Goal: Task Accomplishment & Management: Manage account settings

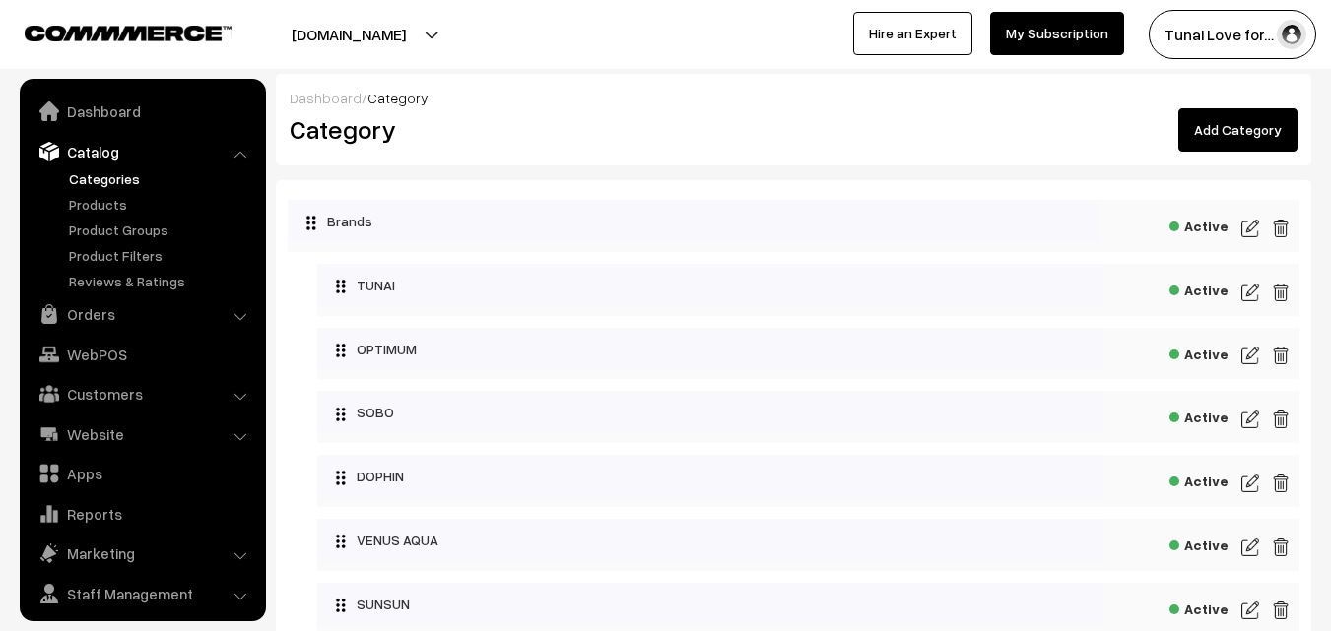
scroll to position [49, 0]
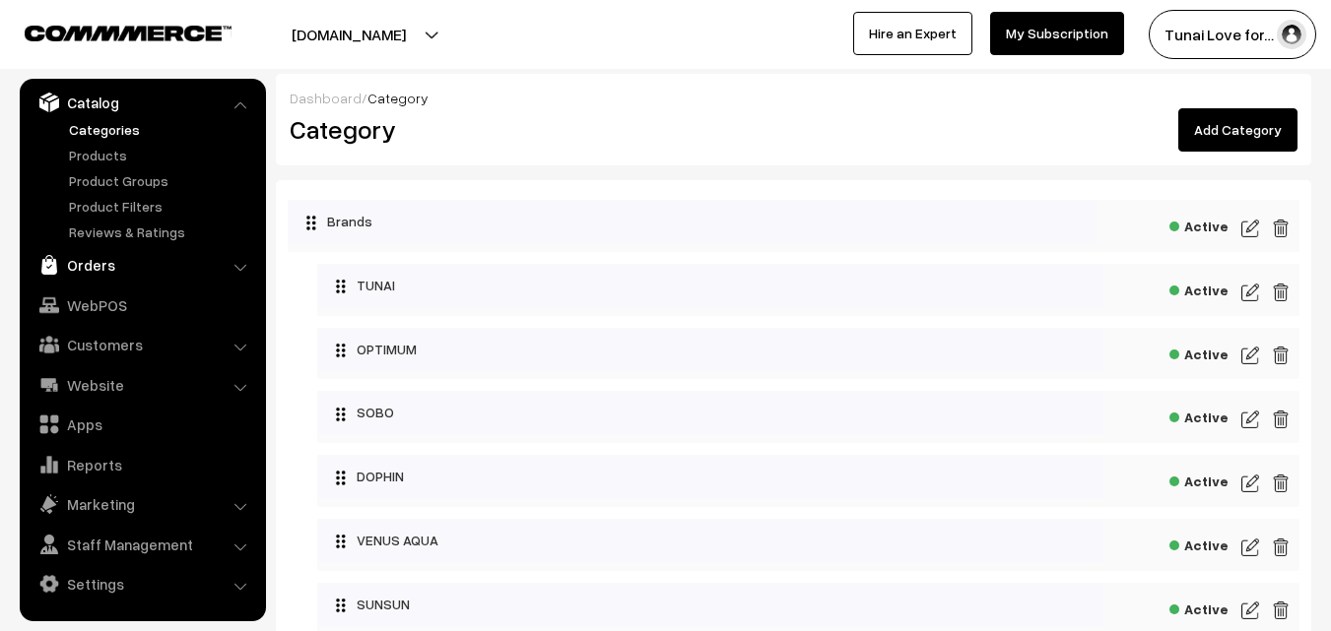
click at [99, 260] on link "Orders" at bounding box center [142, 264] width 234 height 35
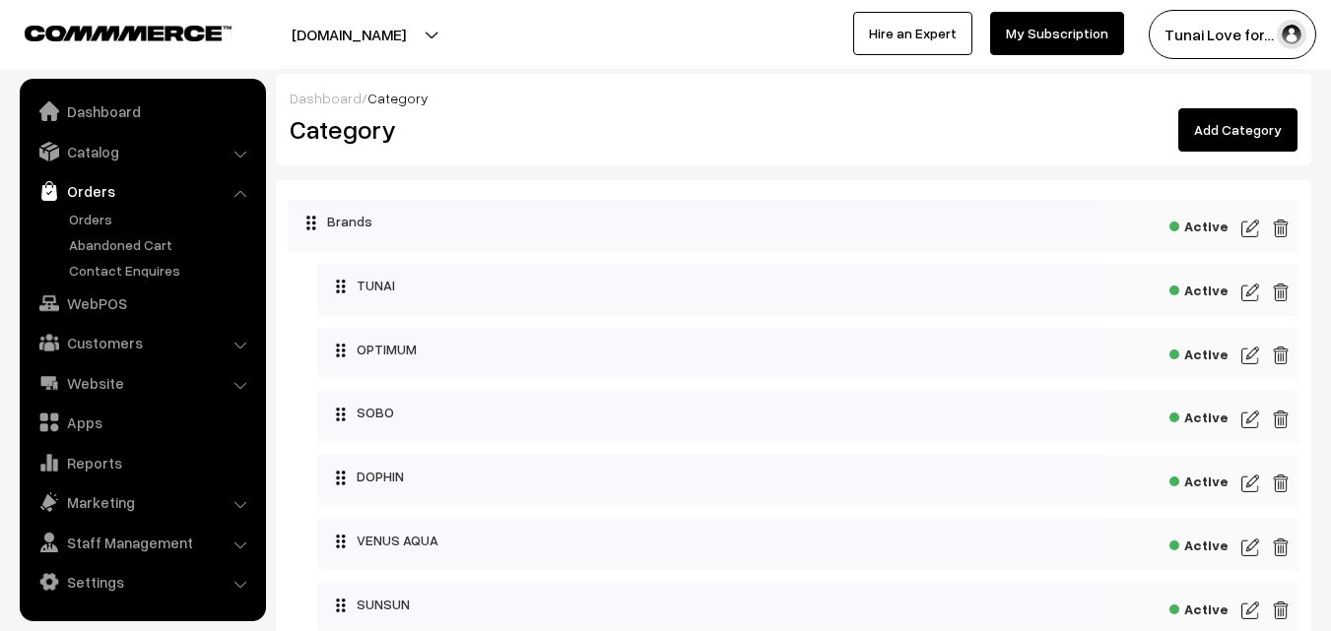
scroll to position [0, 0]
click at [88, 218] on link "Orders" at bounding box center [161, 219] width 195 height 21
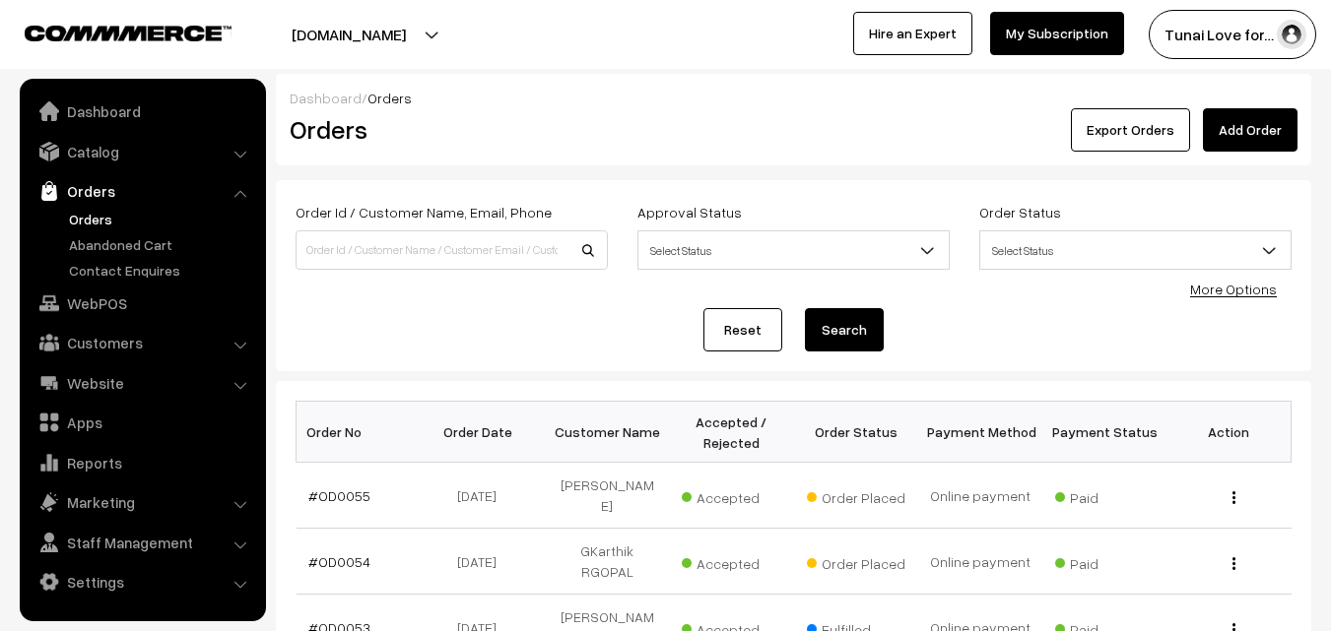
click at [88, 218] on link "Orders" at bounding box center [161, 219] width 195 height 21
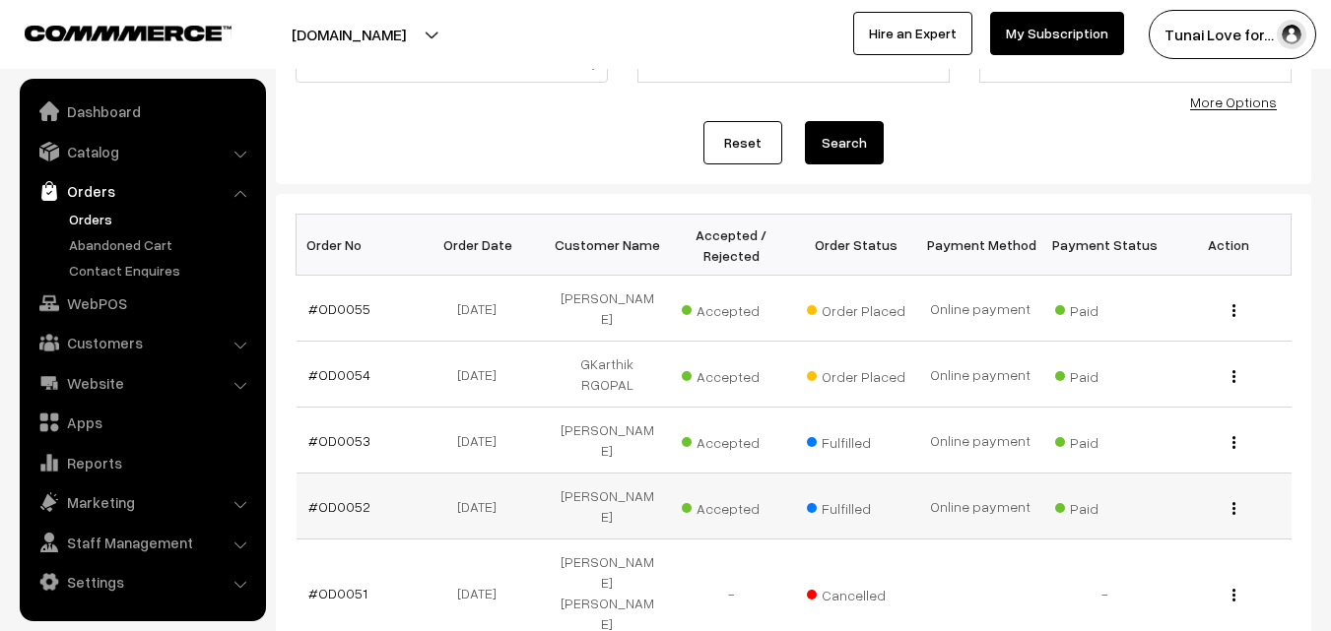
scroll to position [197, 0]
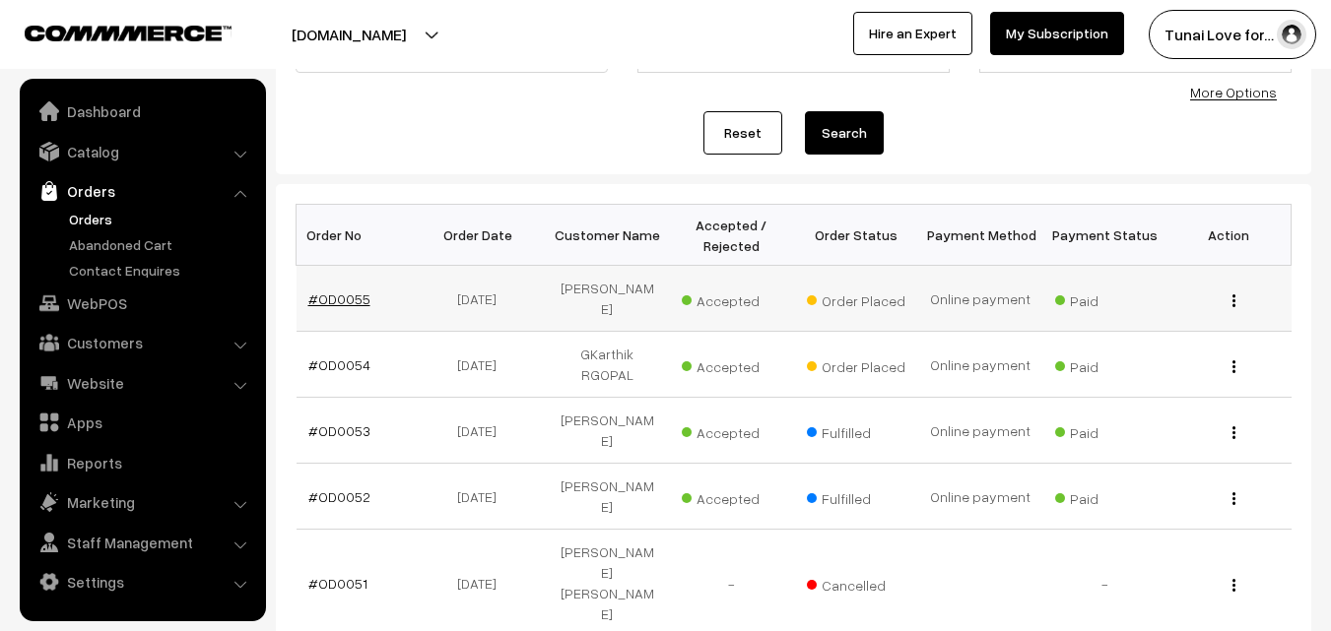
click at [358, 291] on link "#OD0055" at bounding box center [339, 299] width 62 height 17
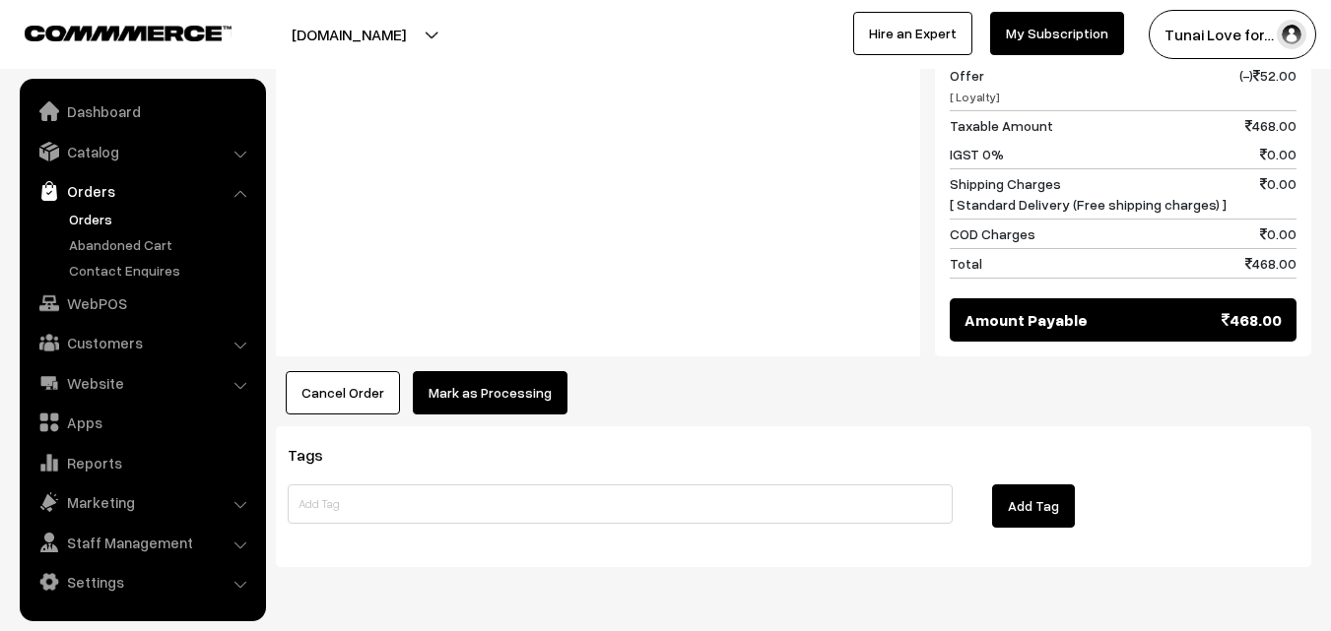
scroll to position [972, 0]
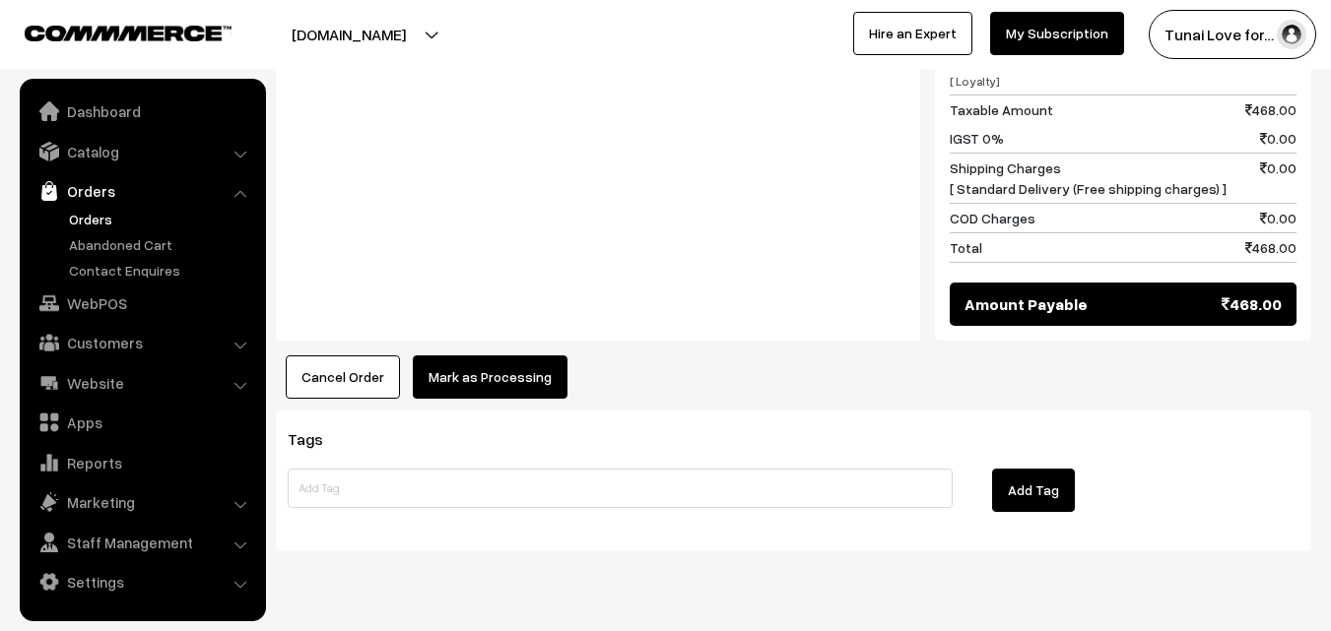
click at [500, 356] on button "Mark as Processing" at bounding box center [490, 377] width 155 height 43
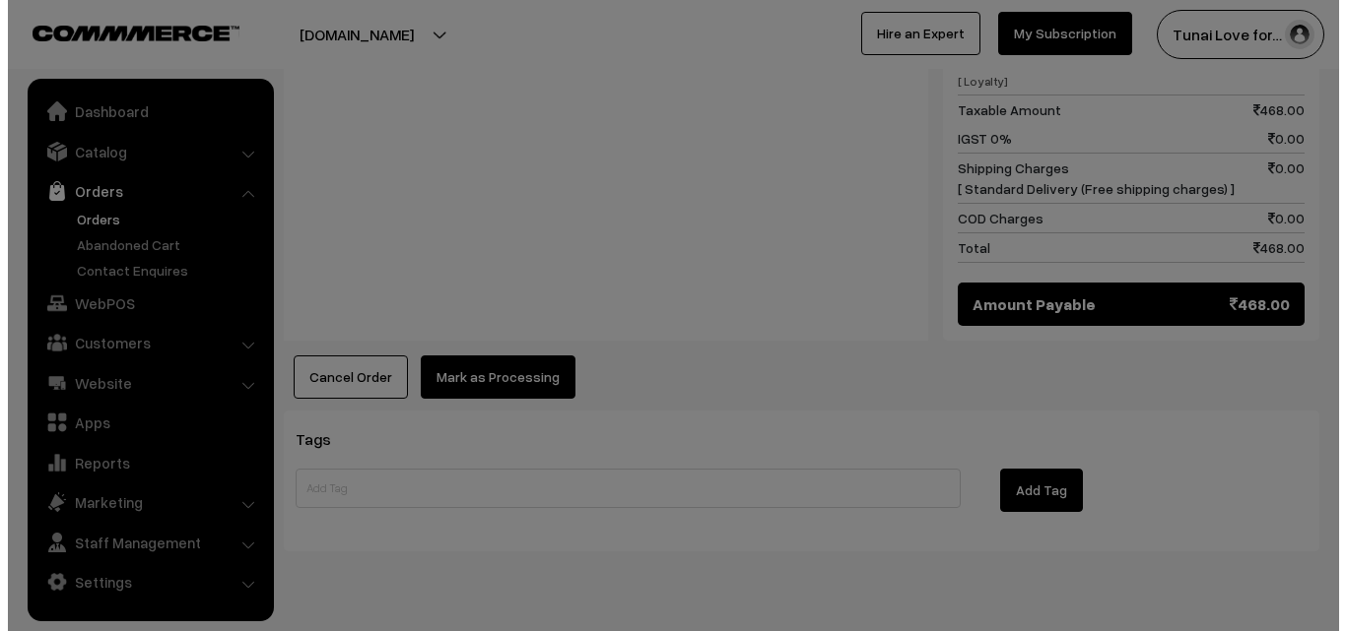
scroll to position [974, 0]
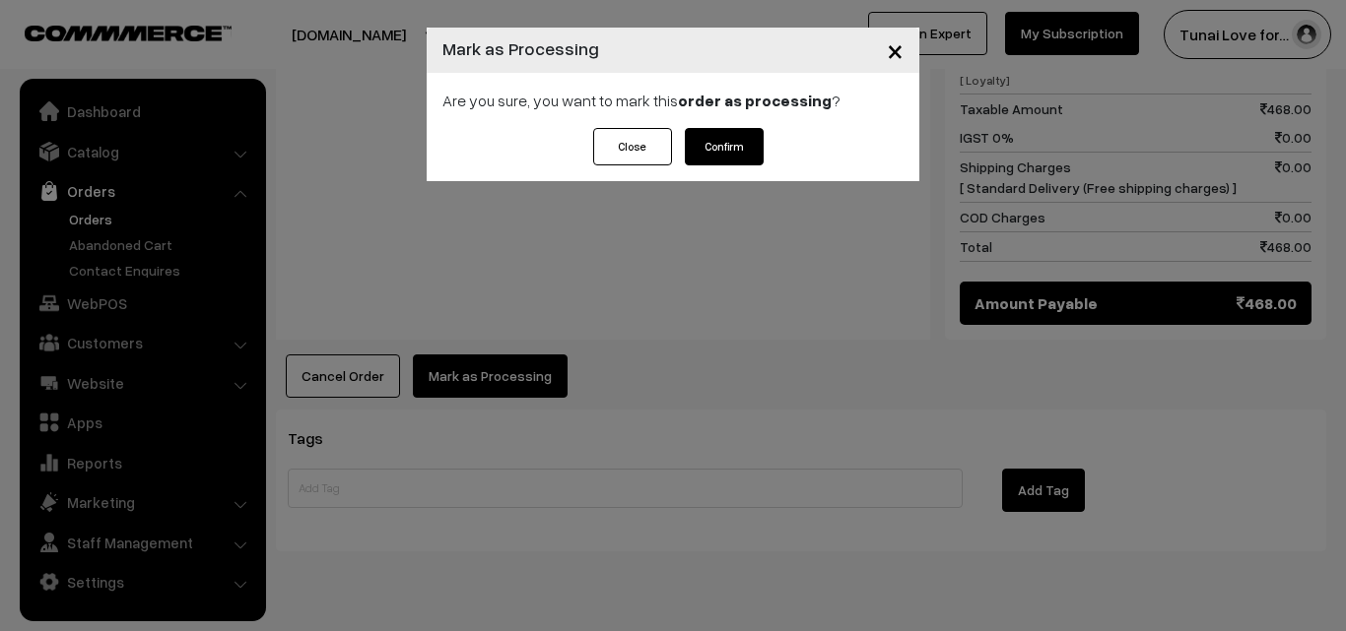
click at [721, 158] on button "Confirm" at bounding box center [724, 146] width 79 height 37
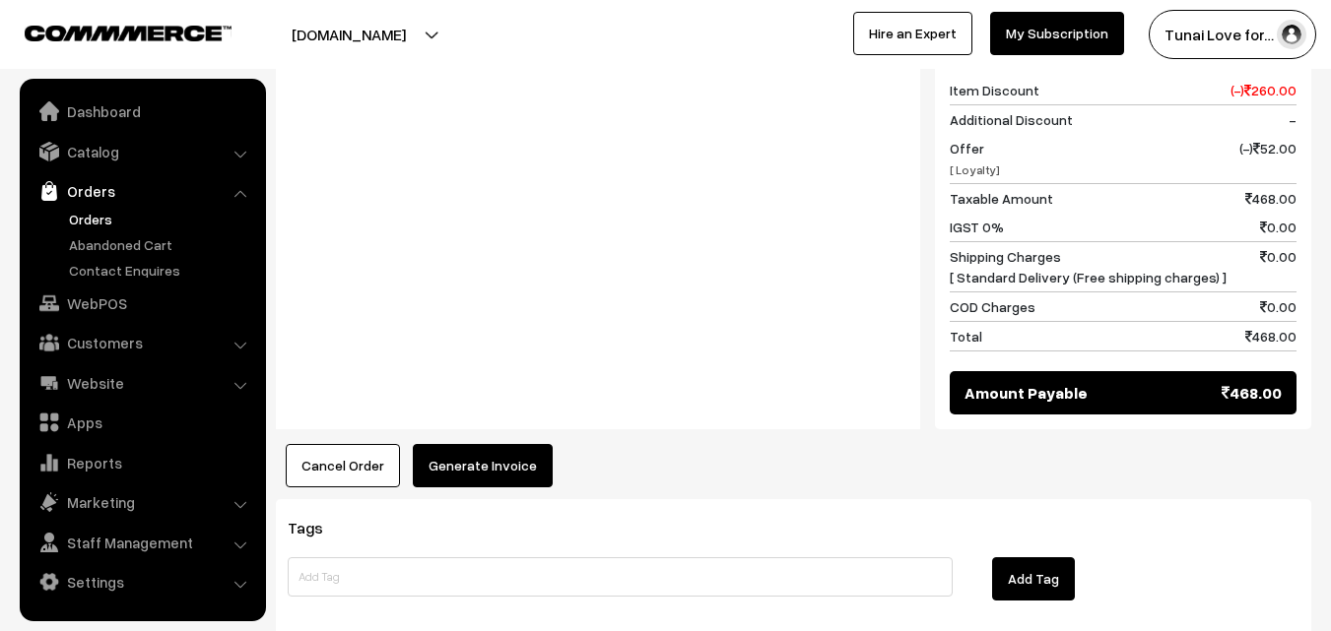
scroll to position [887, 0]
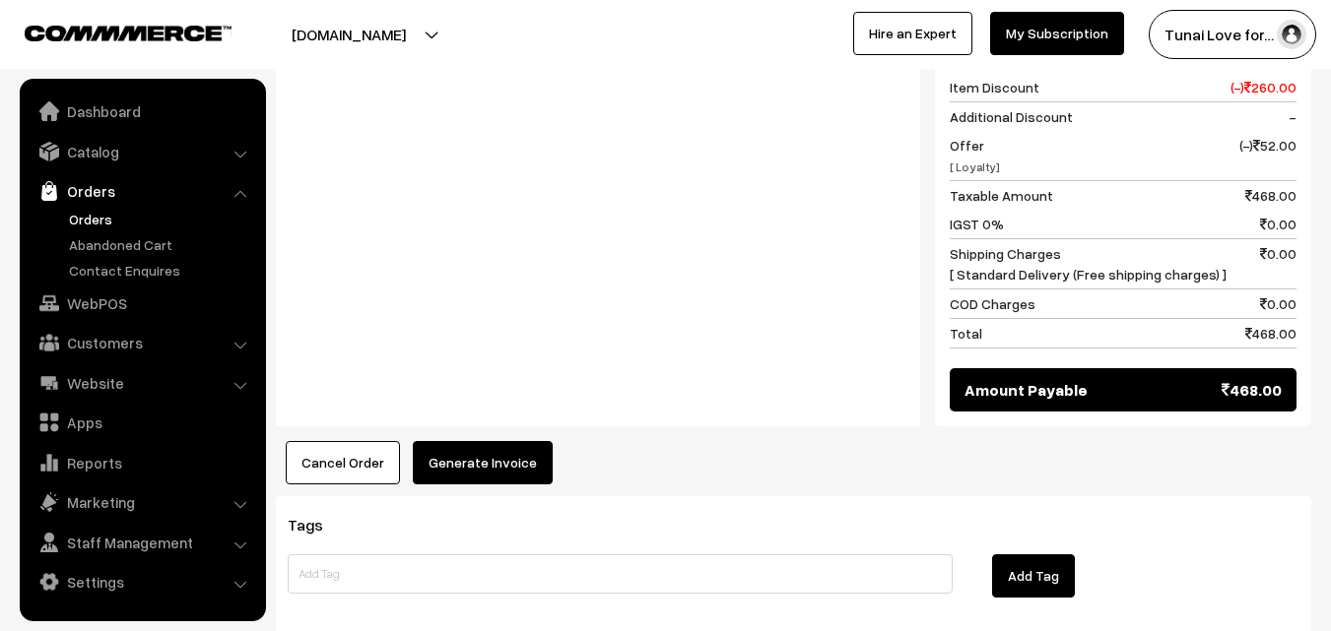
click at [513, 441] on button "Generate Invoice" at bounding box center [483, 462] width 140 height 43
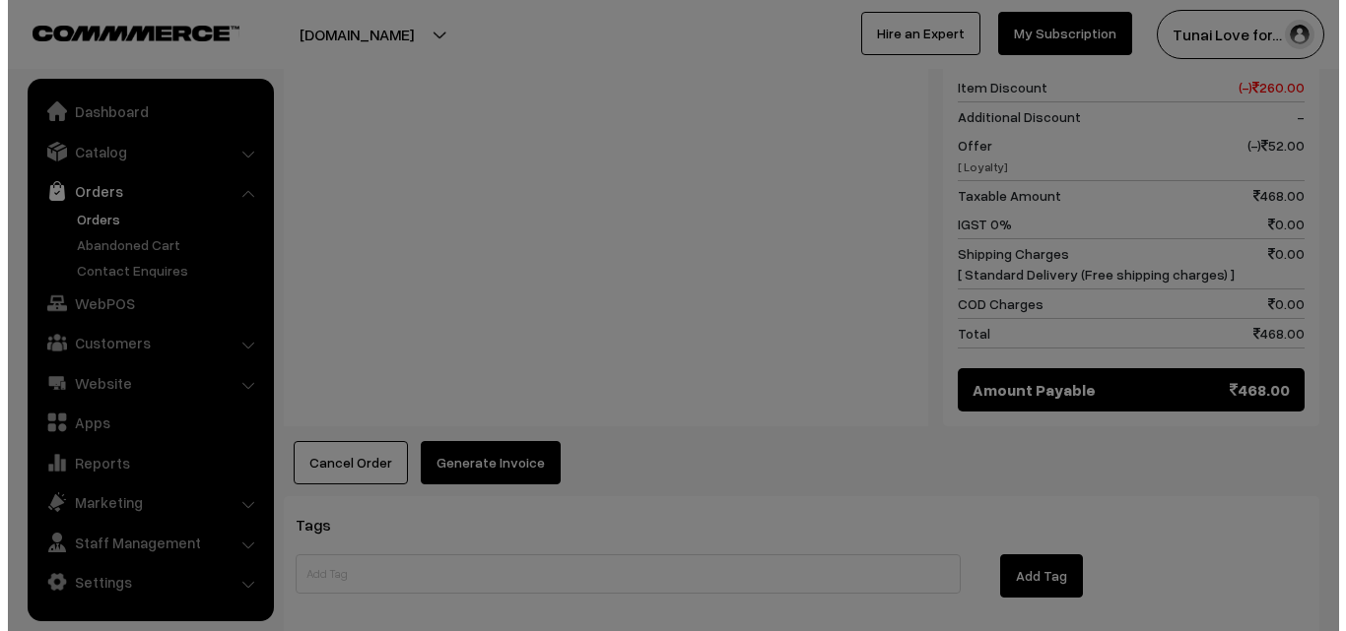
scroll to position [888, 0]
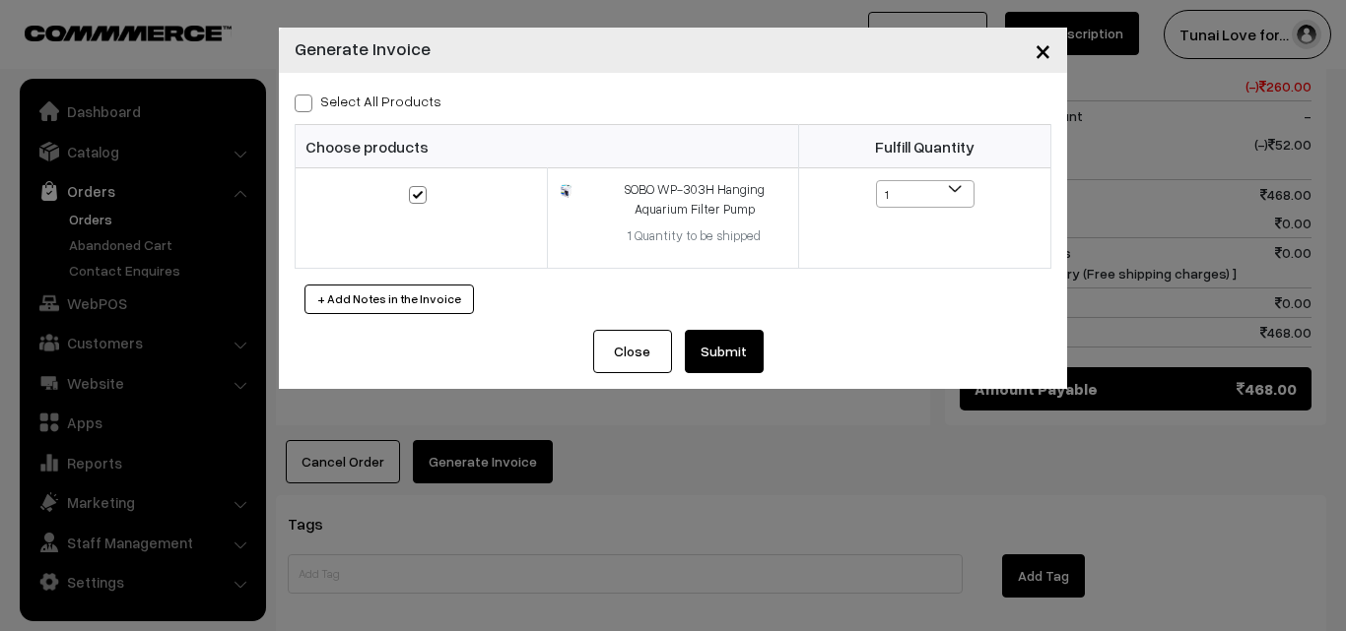
click at [720, 345] on button "Submit" at bounding box center [724, 351] width 79 height 43
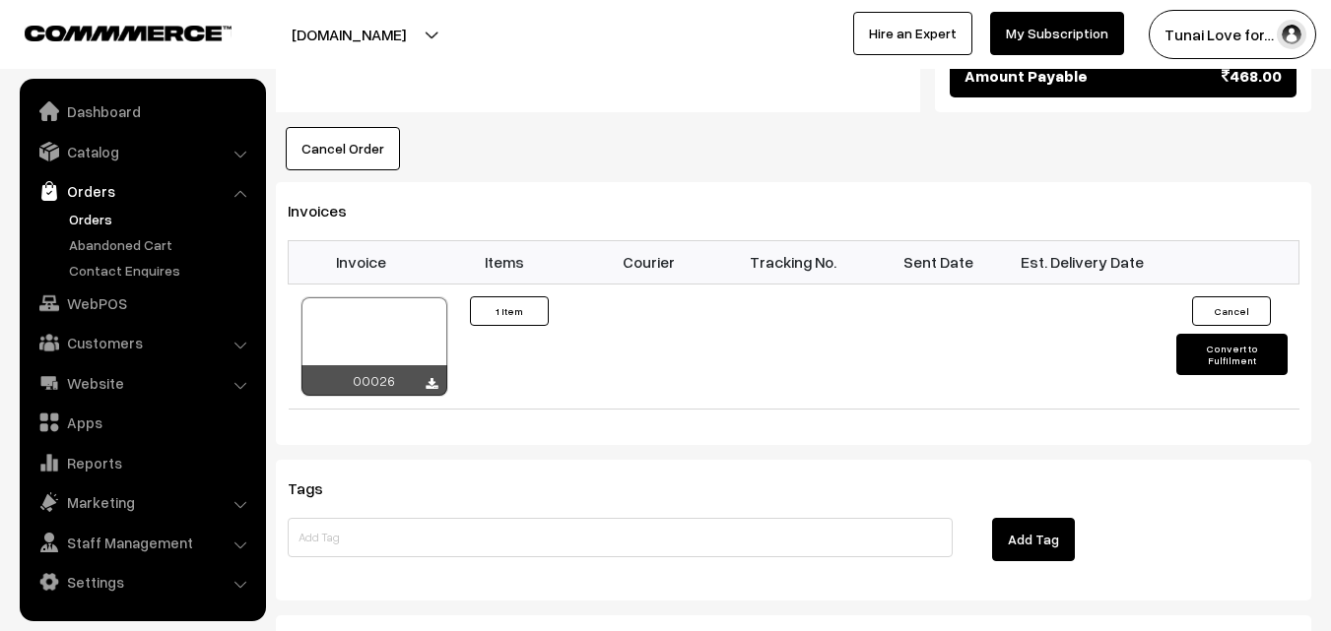
scroll to position [1279, 0]
